Goal: Find specific page/section: Find specific page/section

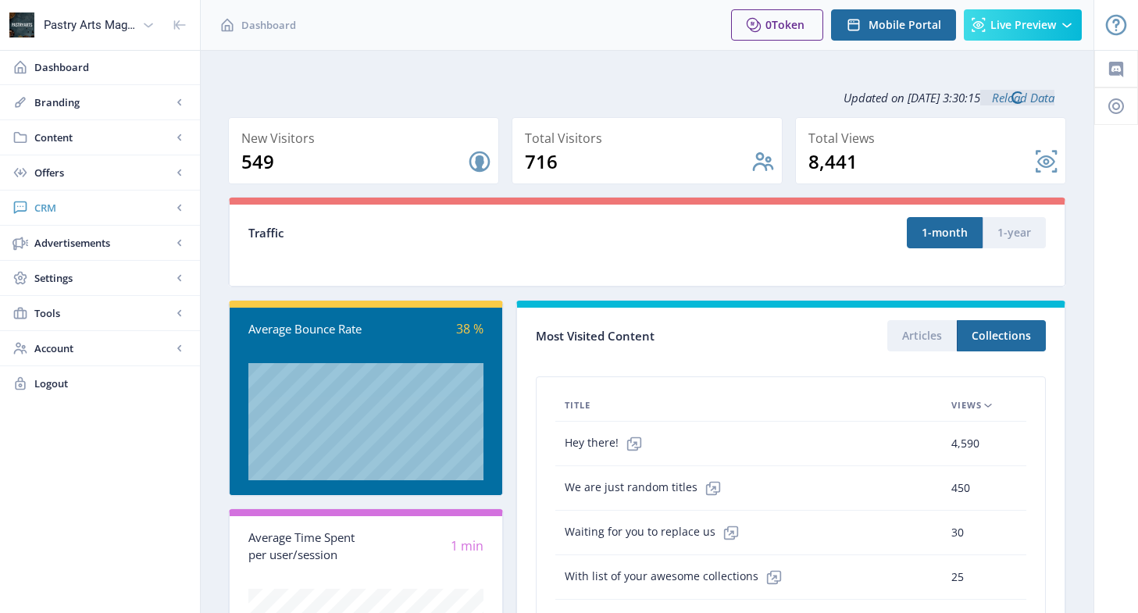
click at [77, 205] on span "CRM" at bounding box center [102, 208] width 137 height 16
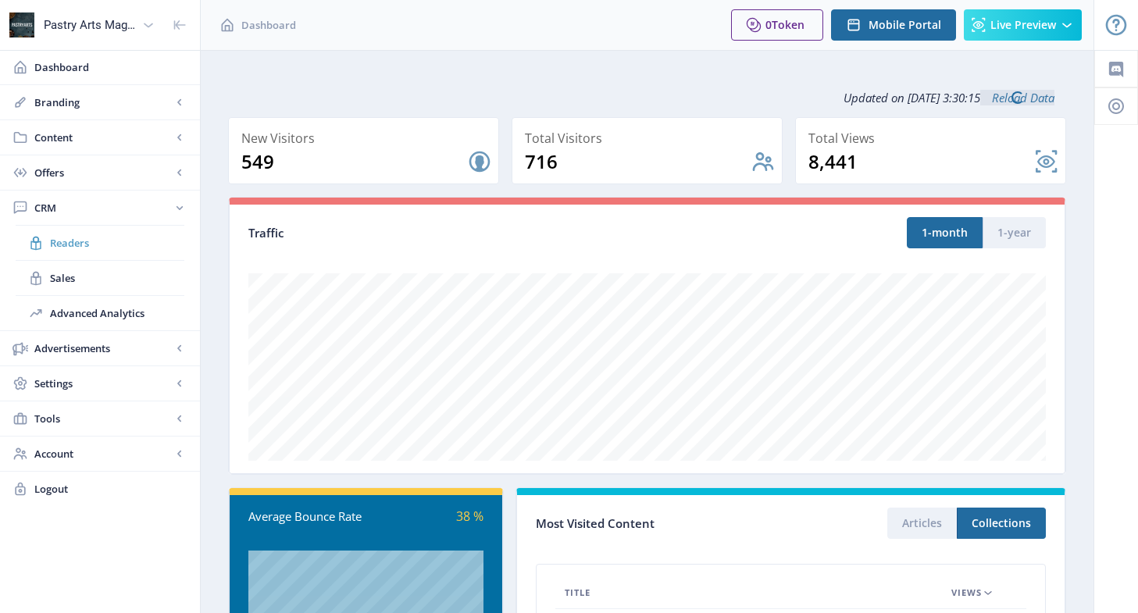
click at [80, 236] on span "Readers" at bounding box center [117, 243] width 134 height 16
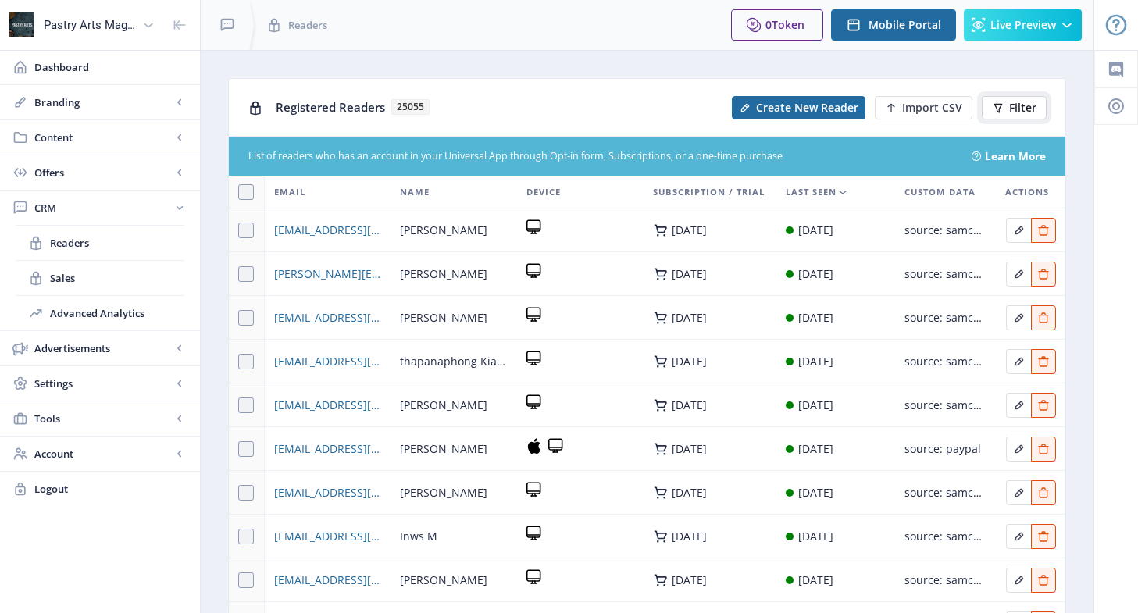
click at [1023, 106] on span "Filter" at bounding box center [1022, 108] width 27 height 12
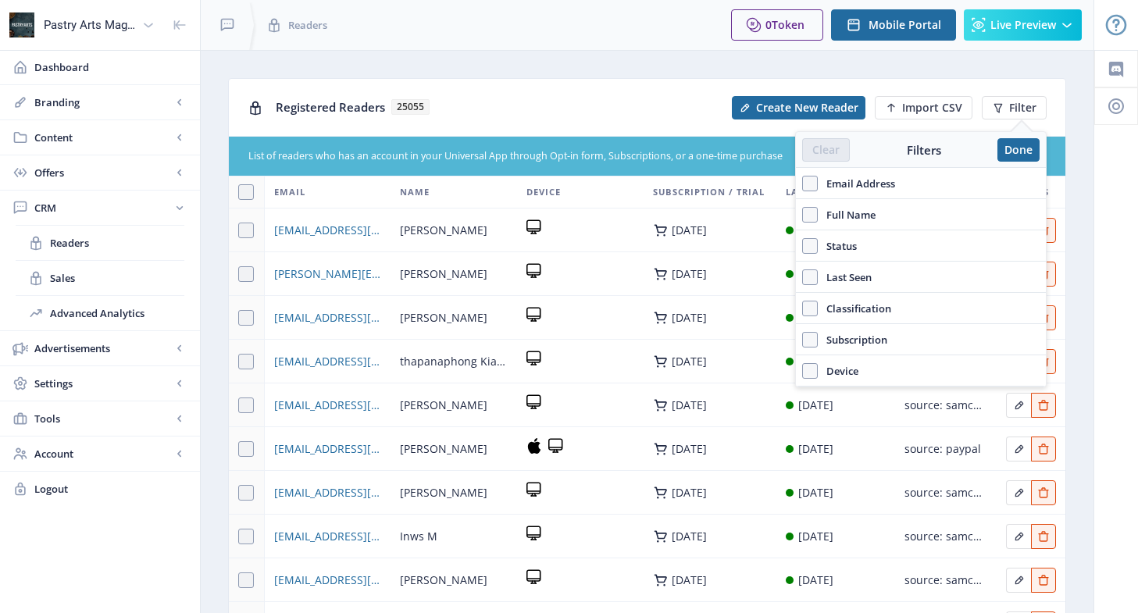
click at [896, 185] on label "Email Address" at bounding box center [920, 183] width 237 height 19
click at [803, 184] on input "Email Address" at bounding box center [802, 183] width 1 height 1
checkbox input "true"
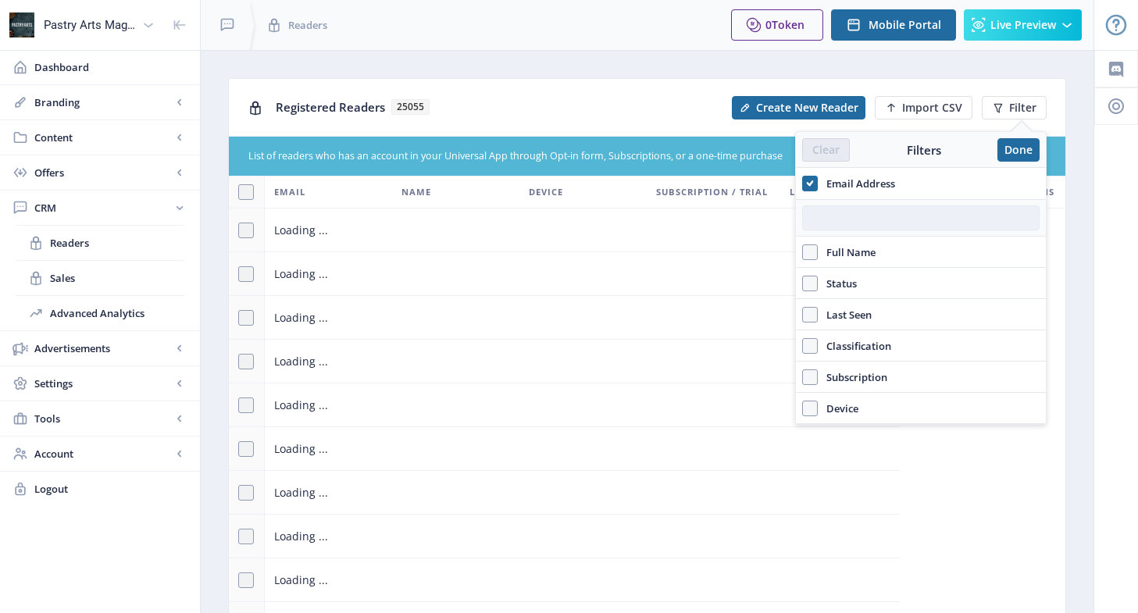
click at [862, 222] on input "text" at bounding box center [920, 217] width 237 height 25
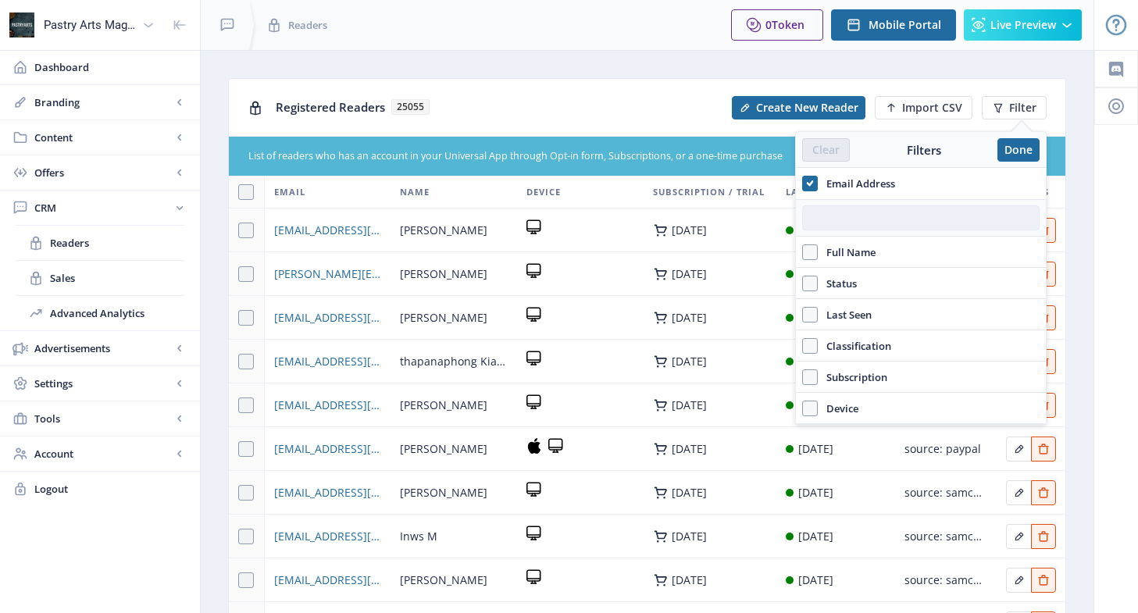
paste input "[DOMAIN_NAME][EMAIL_ADDRESS][DOMAIN_NAME]"
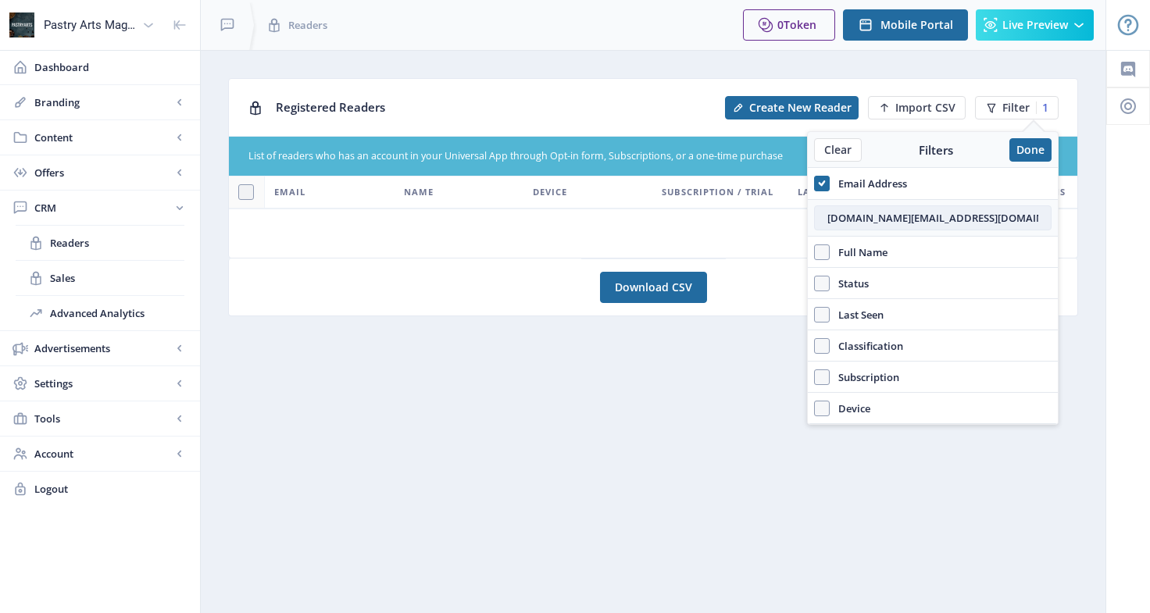
click at [830, 218] on input "[DOMAIN_NAME][EMAIL_ADDRESS][DOMAIN_NAME]" at bounding box center [932, 217] width 237 height 25
click at [962, 211] on input "[DOMAIN_NAME][EMAIL_ADDRESS][DOMAIN_NAME]" at bounding box center [932, 217] width 237 height 25
type input "[DOMAIN_NAME][EMAIL_ADDRESS][DOMAIN_NAME]"
drag, startPoint x: 968, startPoint y: 211, endPoint x: 801, endPoint y: 223, distance: 166.9
click at [801, 223] on nb-layout "Pastry Arts Magazine Dashboard Branding App Appearance Brand Brief Pages SEO We…" at bounding box center [575, 306] width 1150 height 613
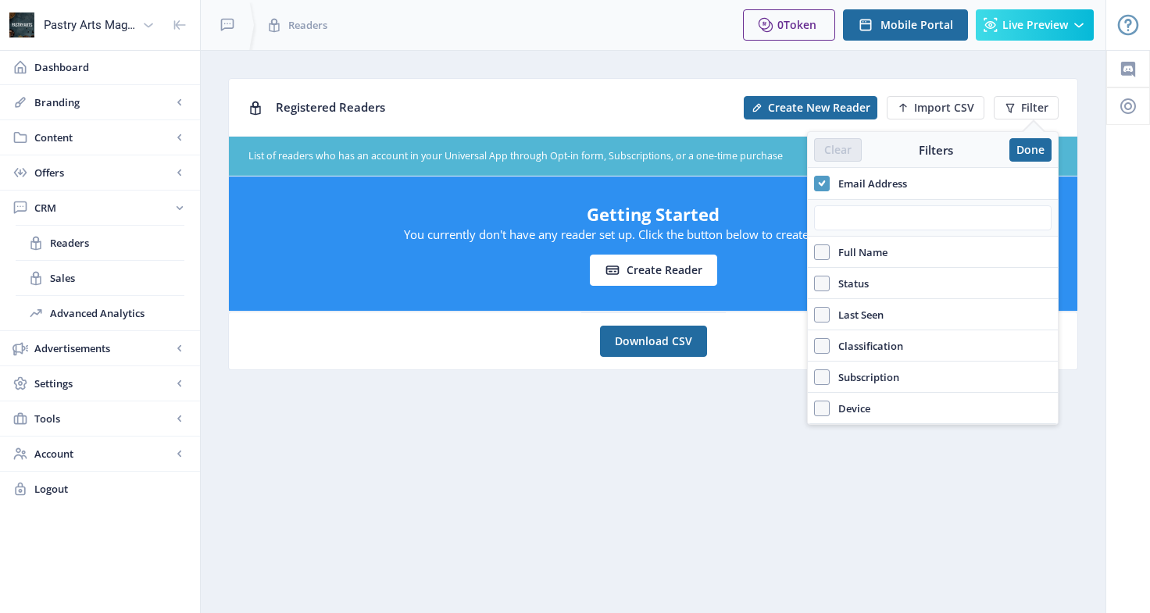
click at [817, 181] on span at bounding box center [822, 184] width 16 height 16
click at [815, 183] on input "Email Address" at bounding box center [814, 183] width 1 height 1
checkbox input "false"
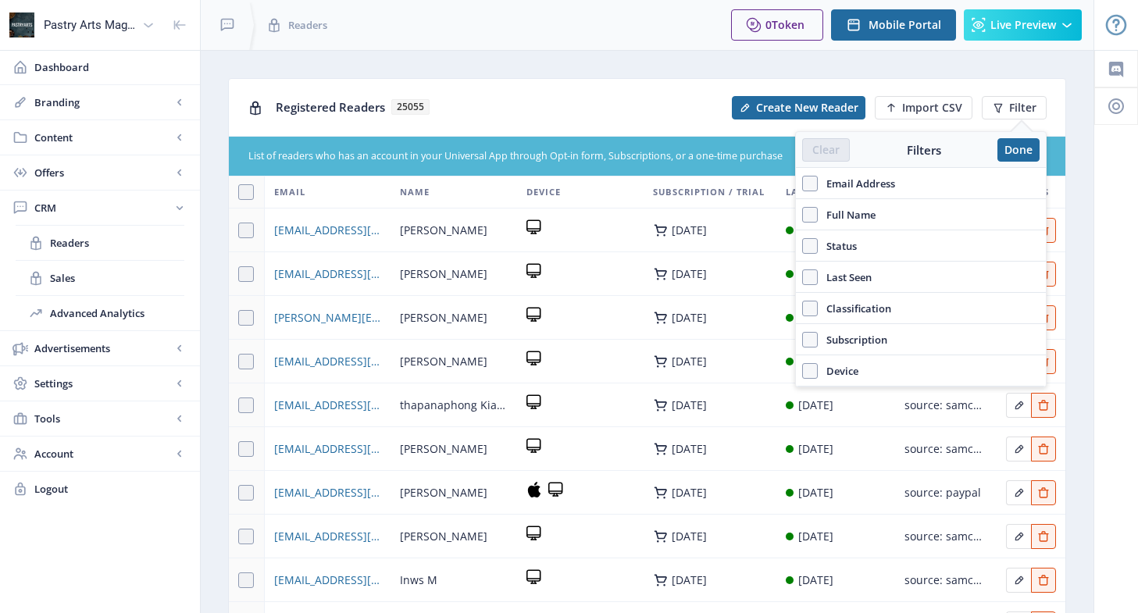
click at [858, 213] on span "Full Name" at bounding box center [847, 214] width 58 height 19
click at [803, 214] on input "Full Name" at bounding box center [802, 214] width 1 height 1
checkbox input "true"
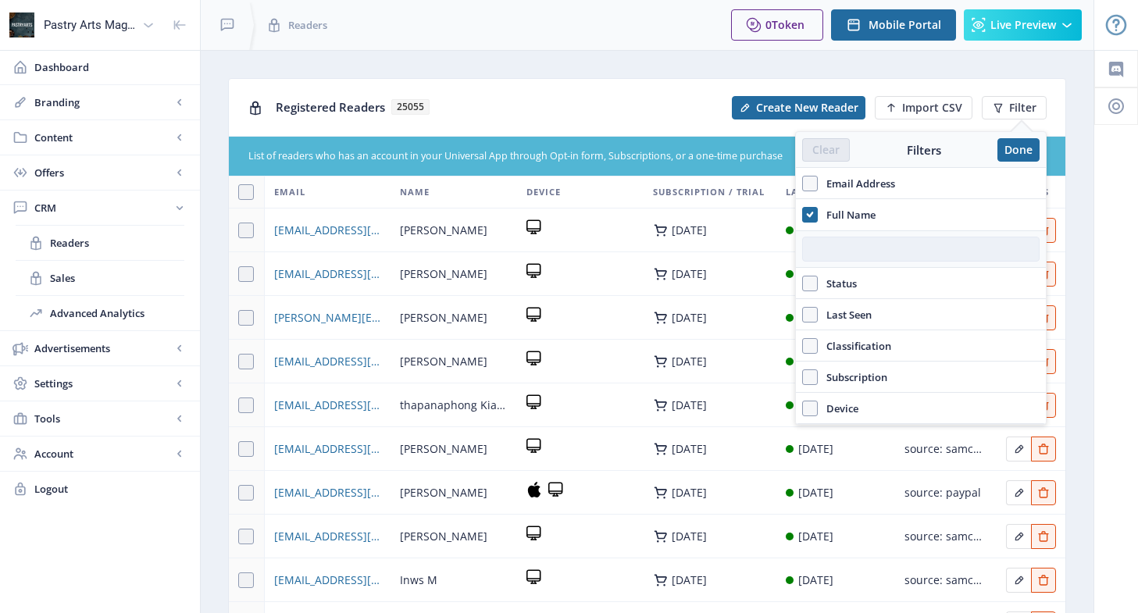
click at [837, 248] on input "text" at bounding box center [920, 249] width 237 height 25
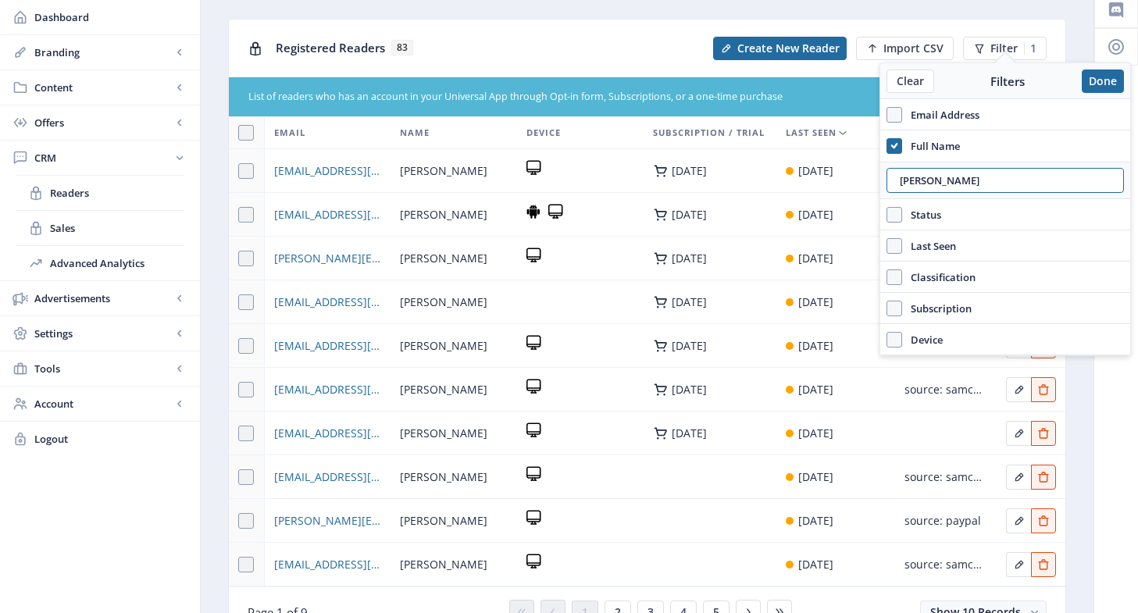
scroll to position [78, 0]
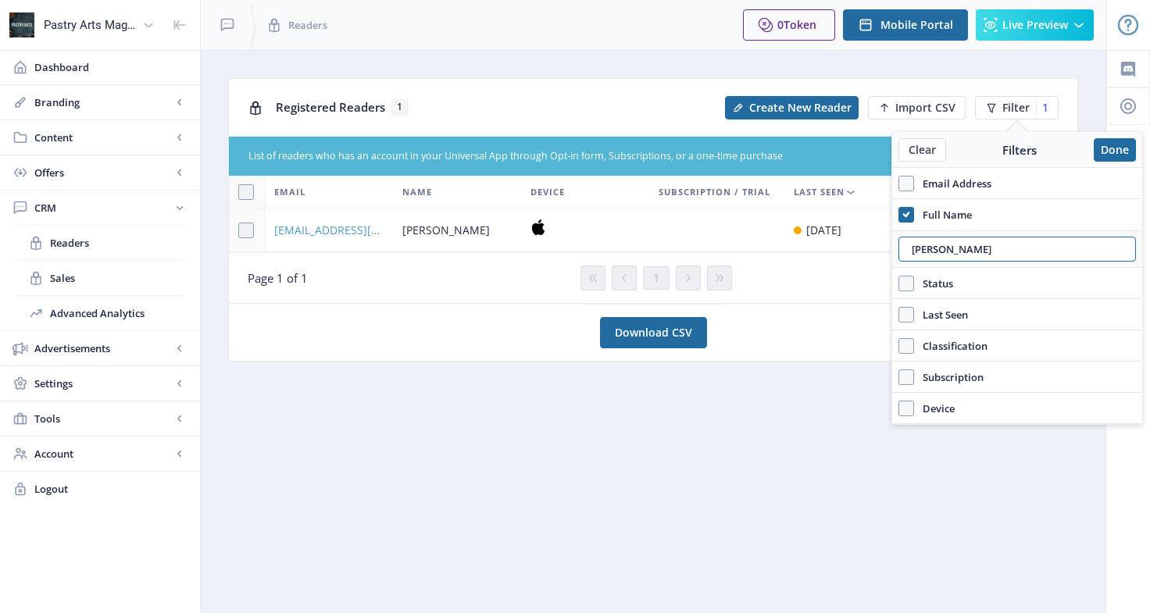
type input "[PERSON_NAME]"
click at [346, 233] on span "[EMAIL_ADDRESS][DOMAIN_NAME]" at bounding box center [328, 230] width 109 height 19
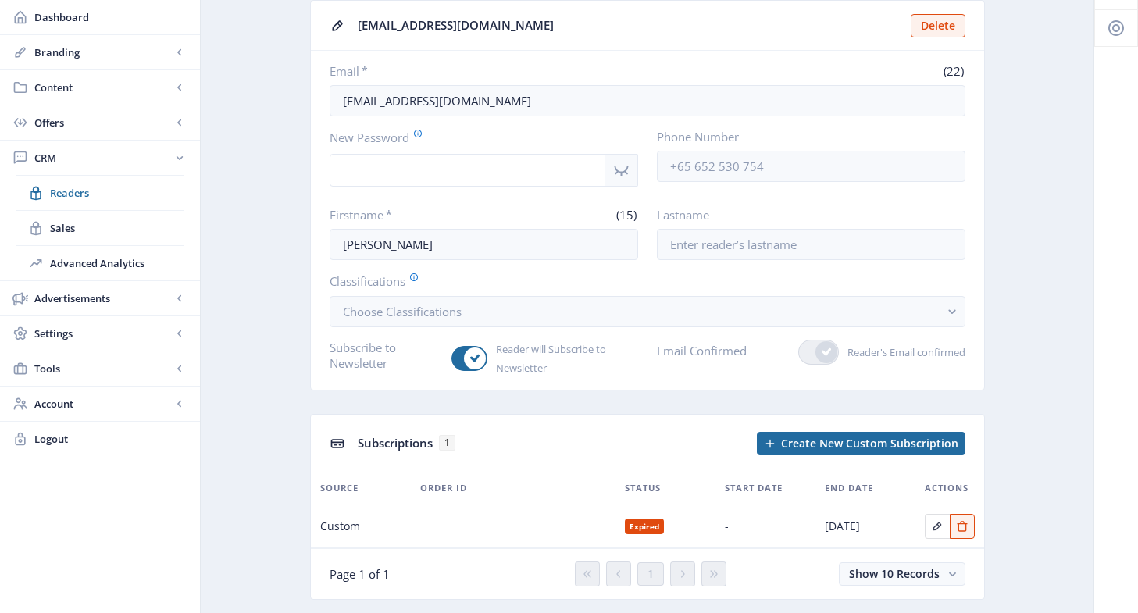
scroll to position [120, 0]
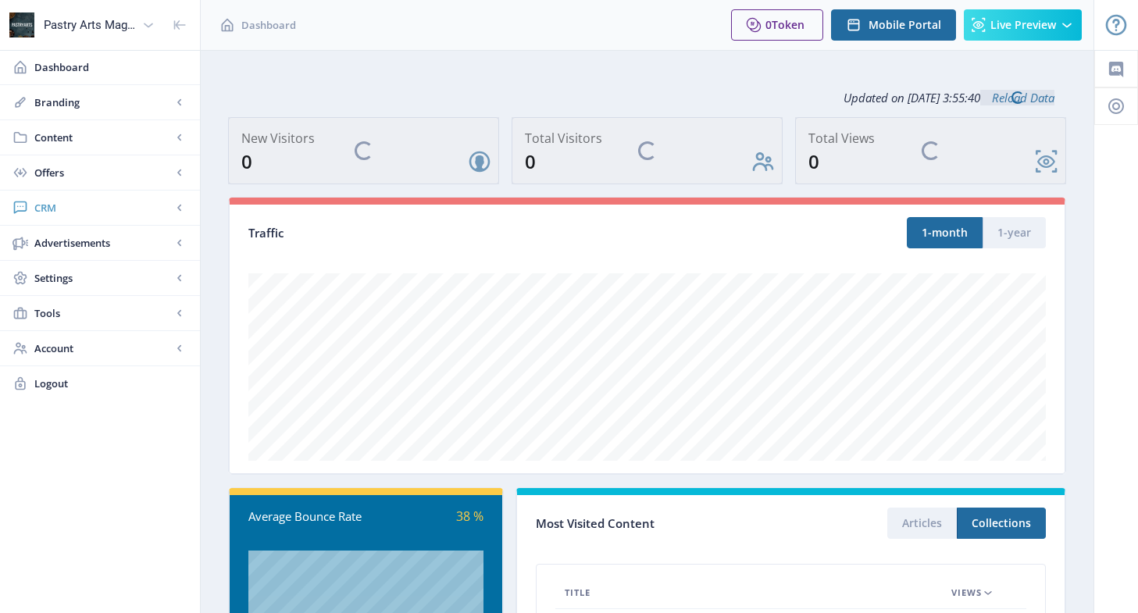
click at [61, 206] on span "CRM" at bounding box center [102, 208] width 137 height 16
click at [80, 238] on span "Readers" at bounding box center [117, 243] width 134 height 16
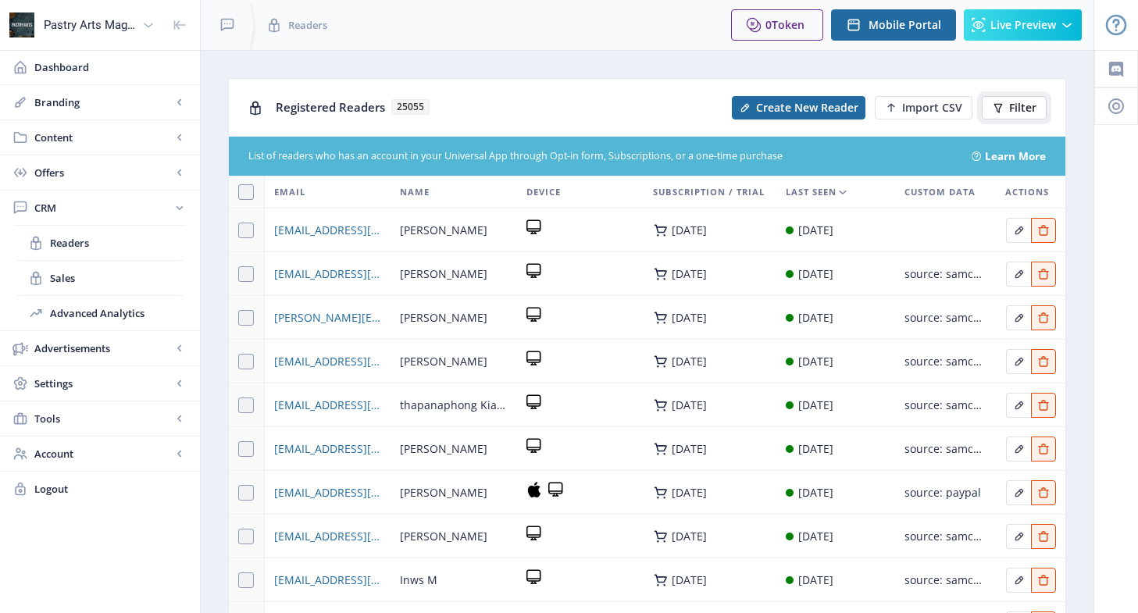
click at [1007, 108] on button "Filter" at bounding box center [1014, 107] width 65 height 23
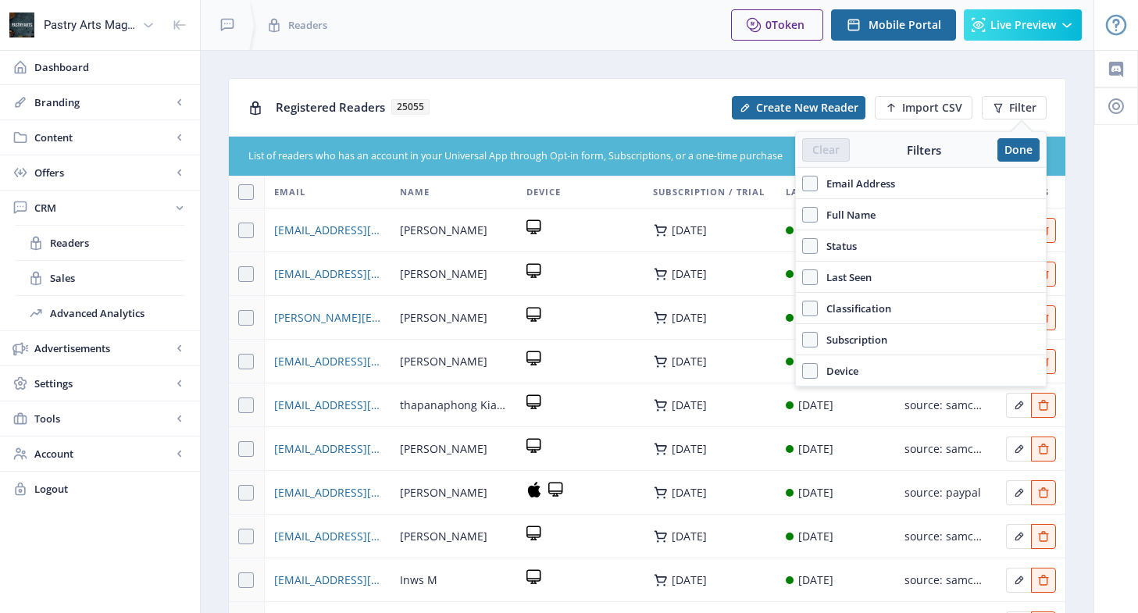
click at [870, 184] on span "Email Address" at bounding box center [856, 183] width 77 height 19
click at [803, 184] on input "Email Address" at bounding box center [802, 183] width 1 height 1
checkbox input "true"
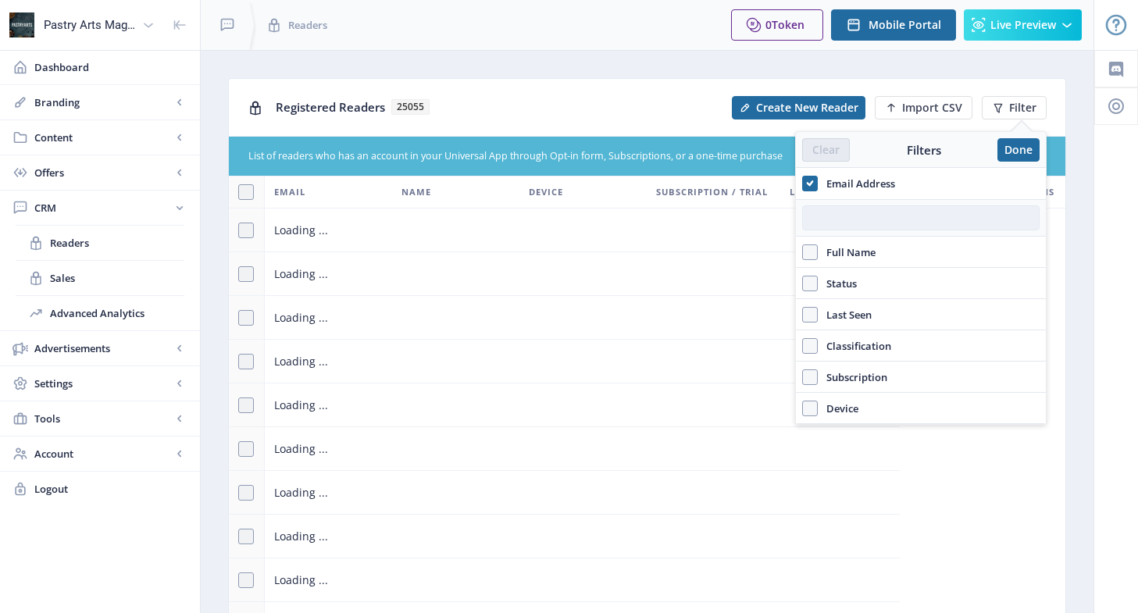
click at [848, 214] on input "text" at bounding box center [920, 217] width 237 height 25
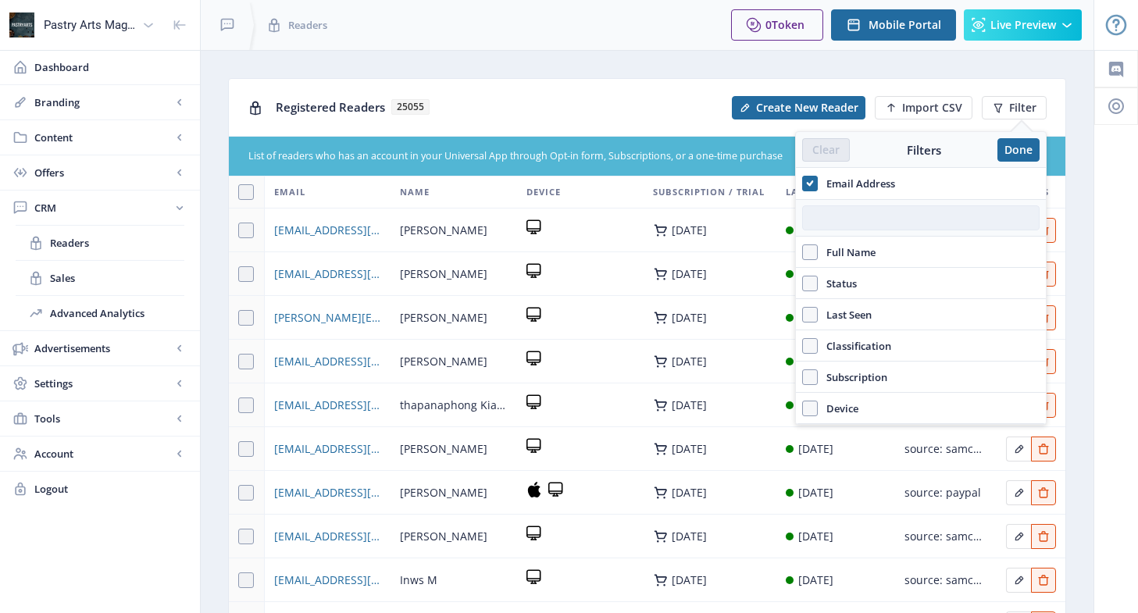
paste input "joelle@signaturecakes.com"
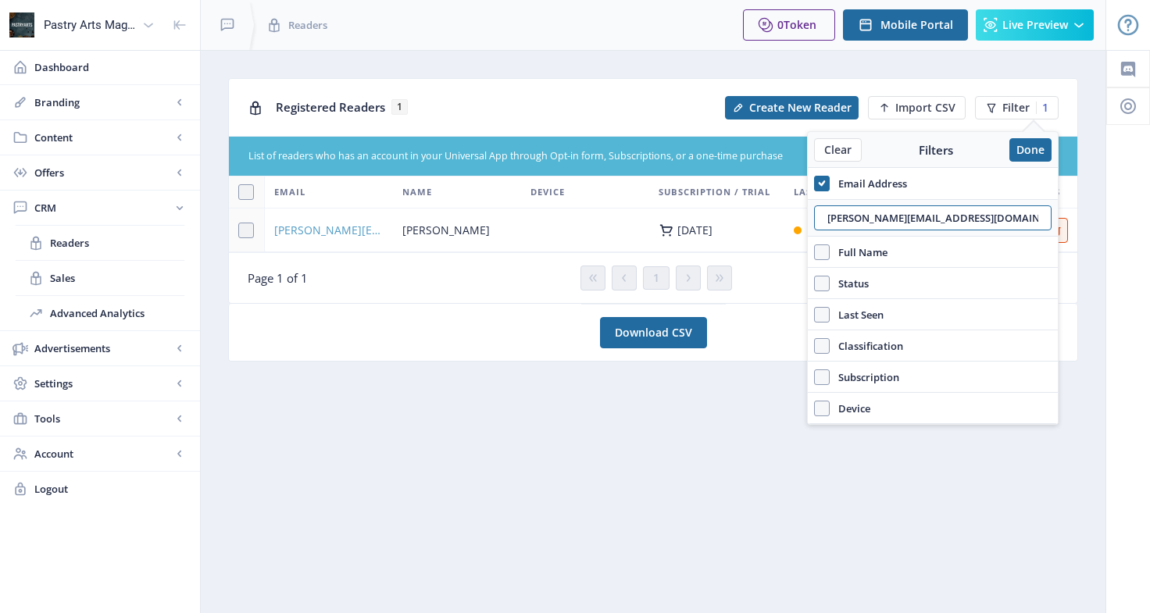
type input "joelle@signaturecakes.com"
click at [321, 230] on span "Joelle@SignatureCakes.com" at bounding box center [328, 230] width 109 height 19
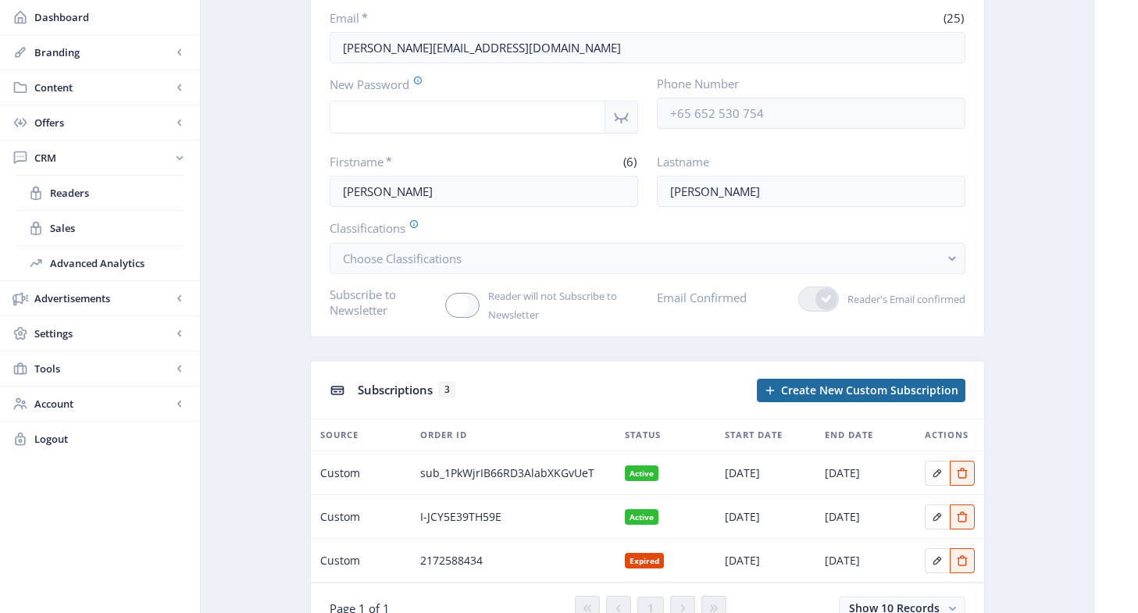
scroll to position [156, 0]
